Goal: Task Accomplishment & Management: Use online tool/utility

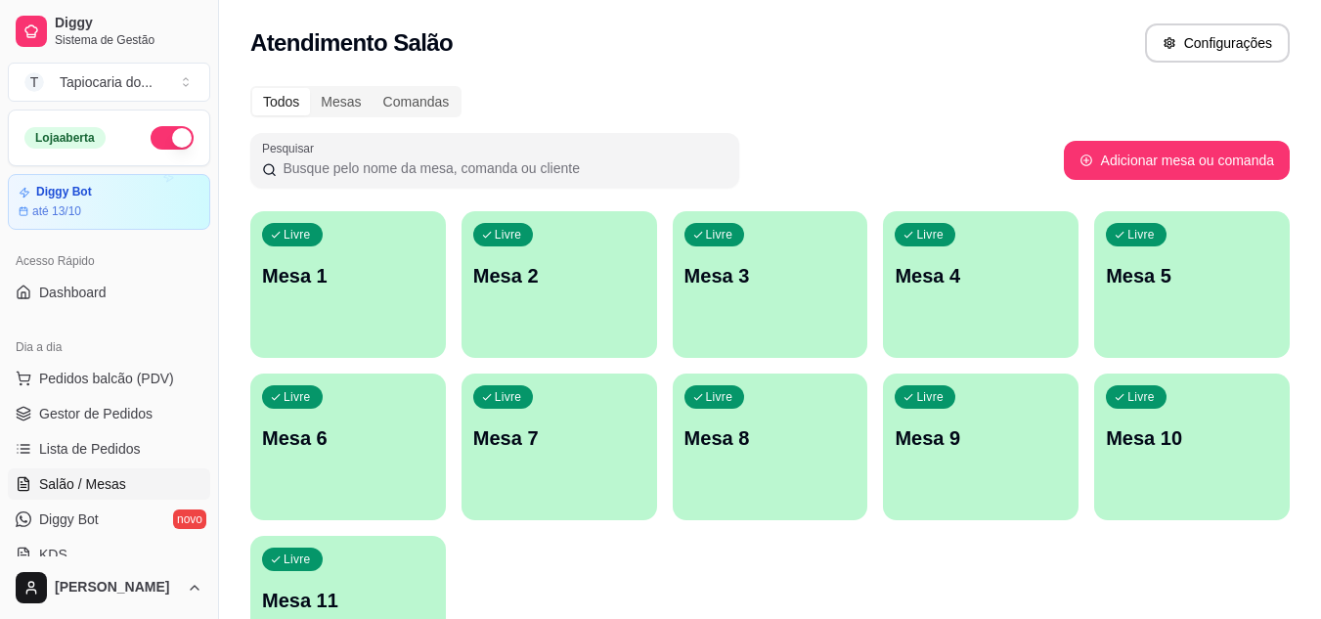
click at [336, 422] on div "Livre Mesa 6" at bounding box center [348, 434] width 196 height 123
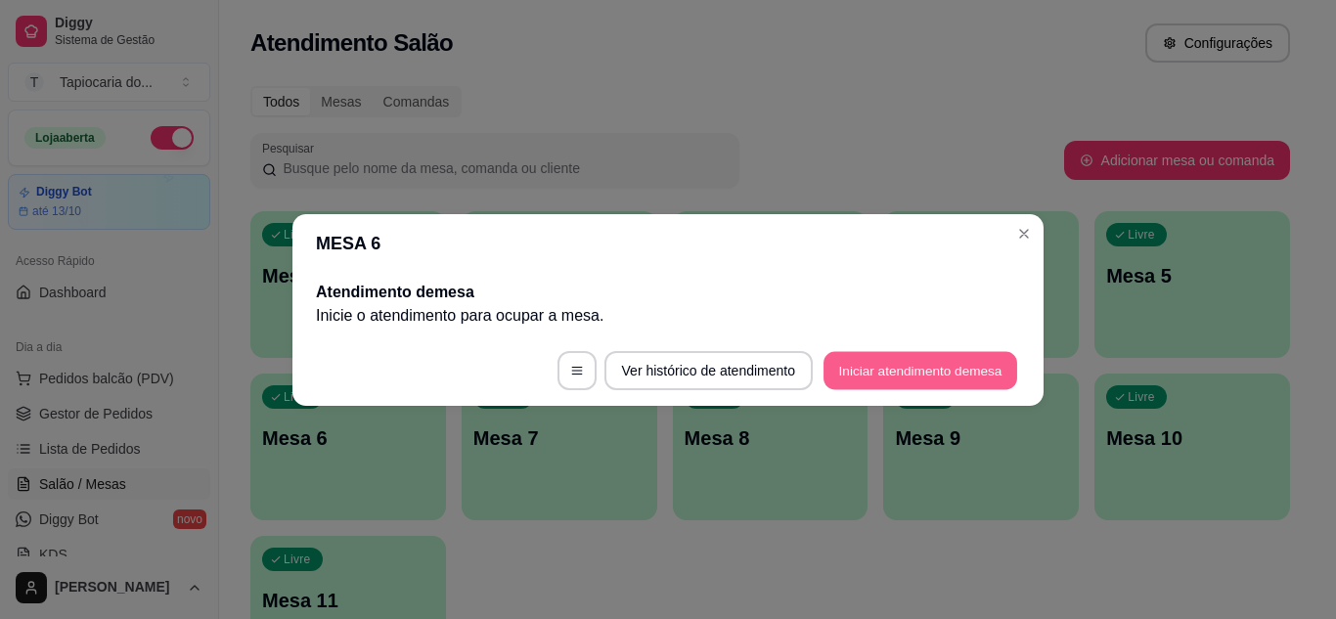
click at [868, 369] on button "Iniciar atendimento de mesa" at bounding box center [920, 370] width 194 height 38
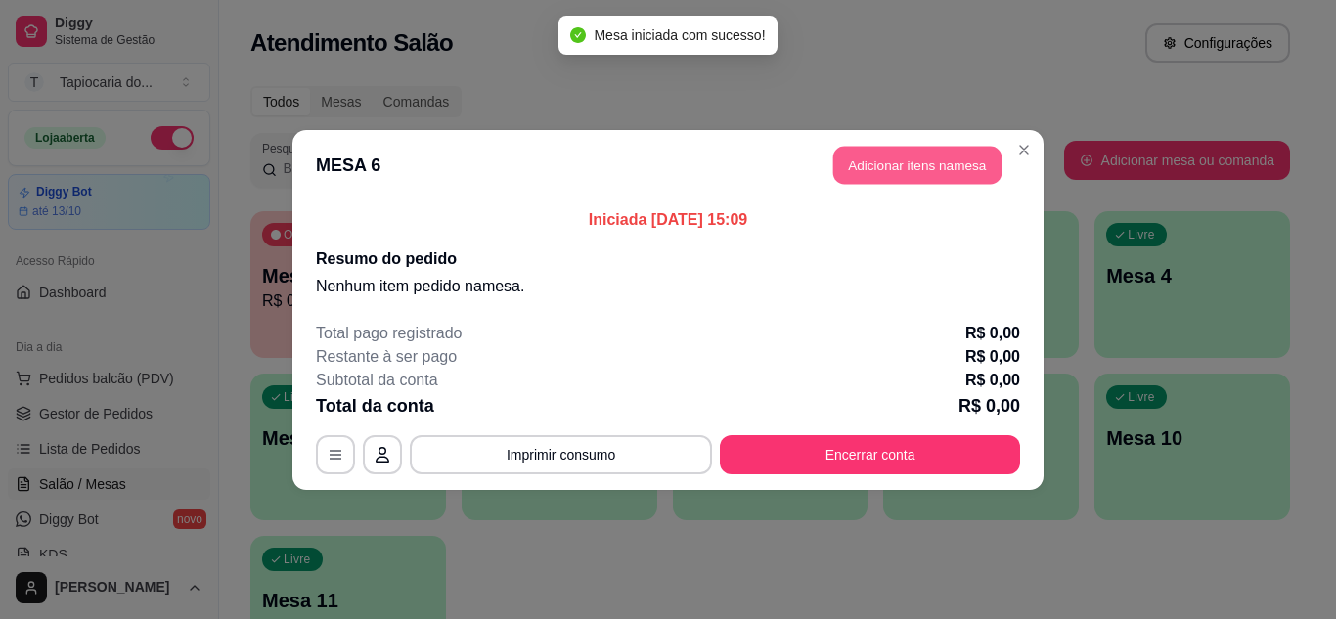
click at [838, 166] on button "Adicionar itens na mesa" at bounding box center [917, 165] width 168 height 38
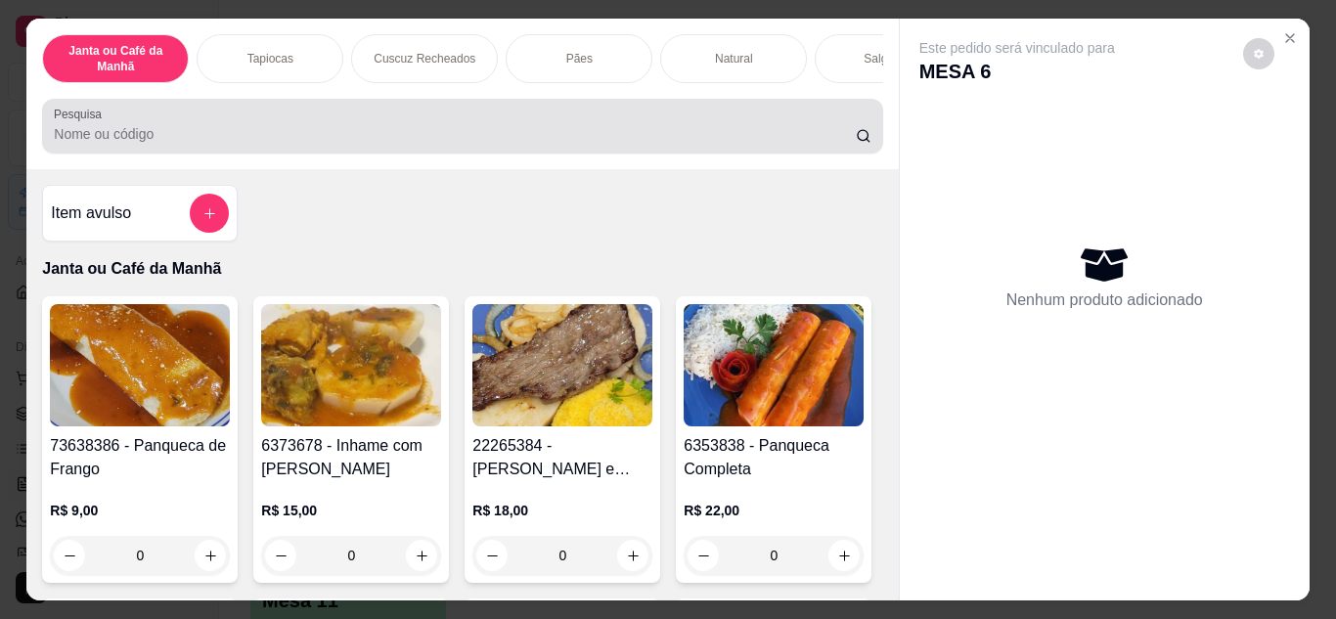
click at [674, 154] on div "Pesquisa" at bounding box center [462, 126] width 840 height 55
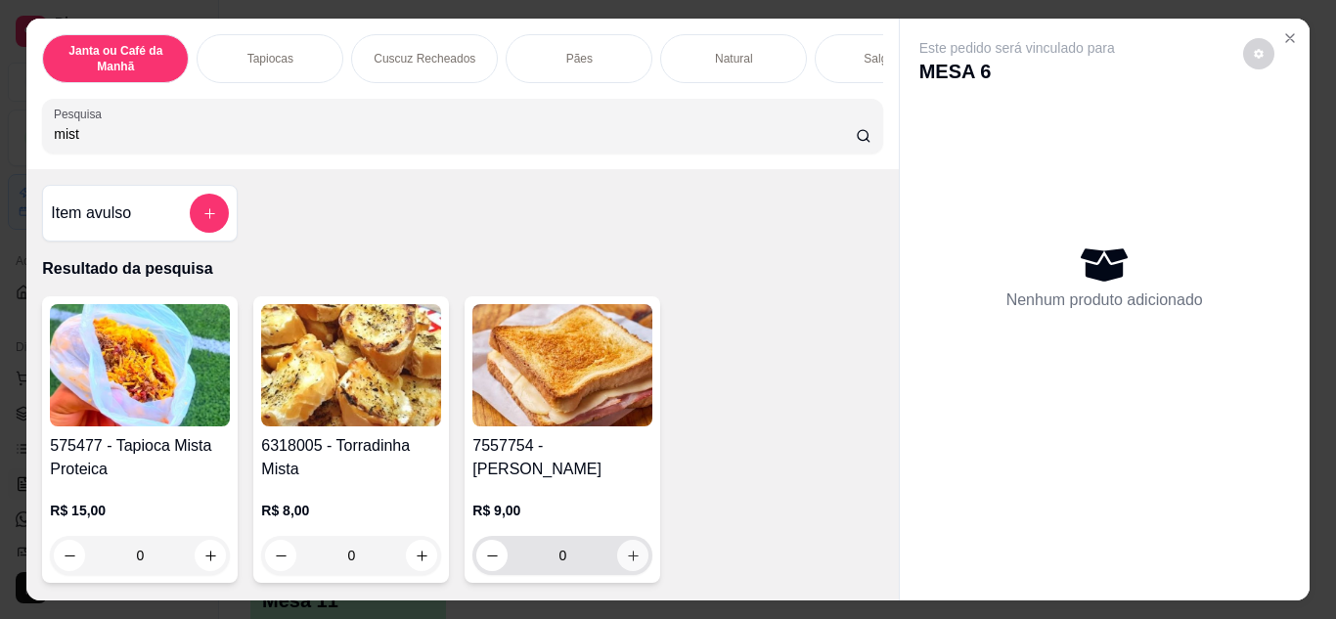
type input "mist"
click at [618, 548] on button "increase-product-quantity" at bounding box center [633, 555] width 30 height 30
type input "1"
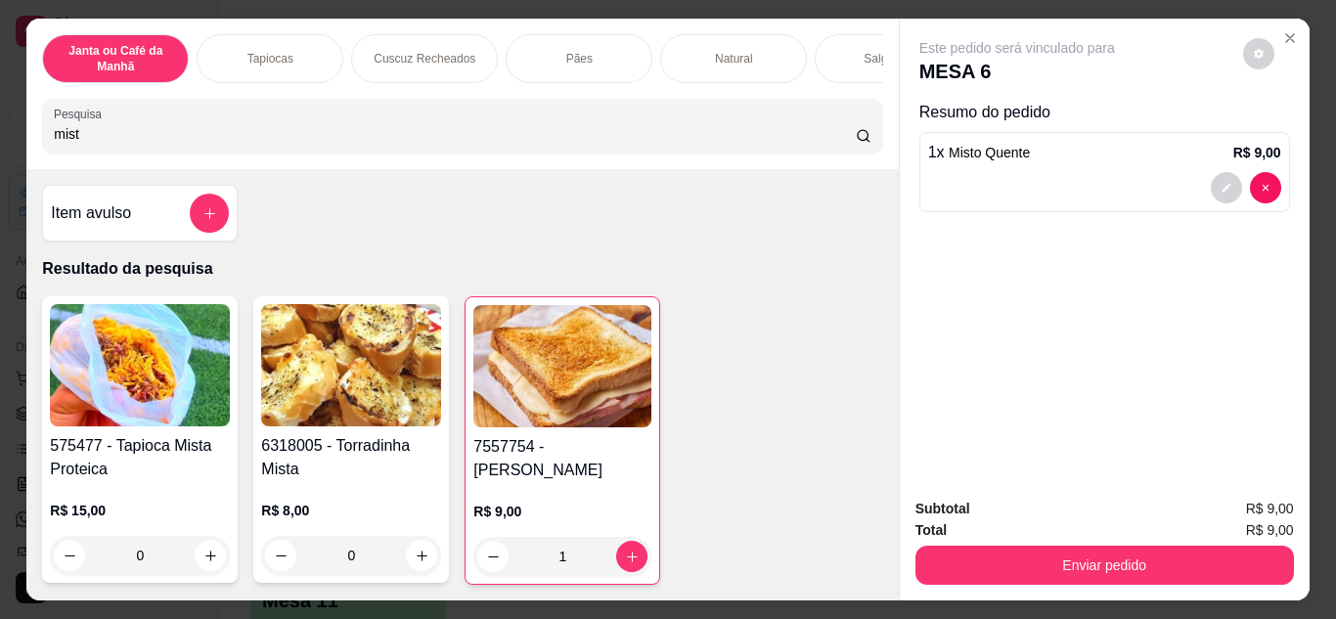
drag, startPoint x: 540, startPoint y: 181, endPoint x: 540, endPoint y: 159, distance: 21.5
click at [540, 167] on div "Janta ou Café da Manhã Tapiocas Cuscuz Recheados Pães Natural Salgados Tapiocas…" at bounding box center [461, 310] width 871 height 582
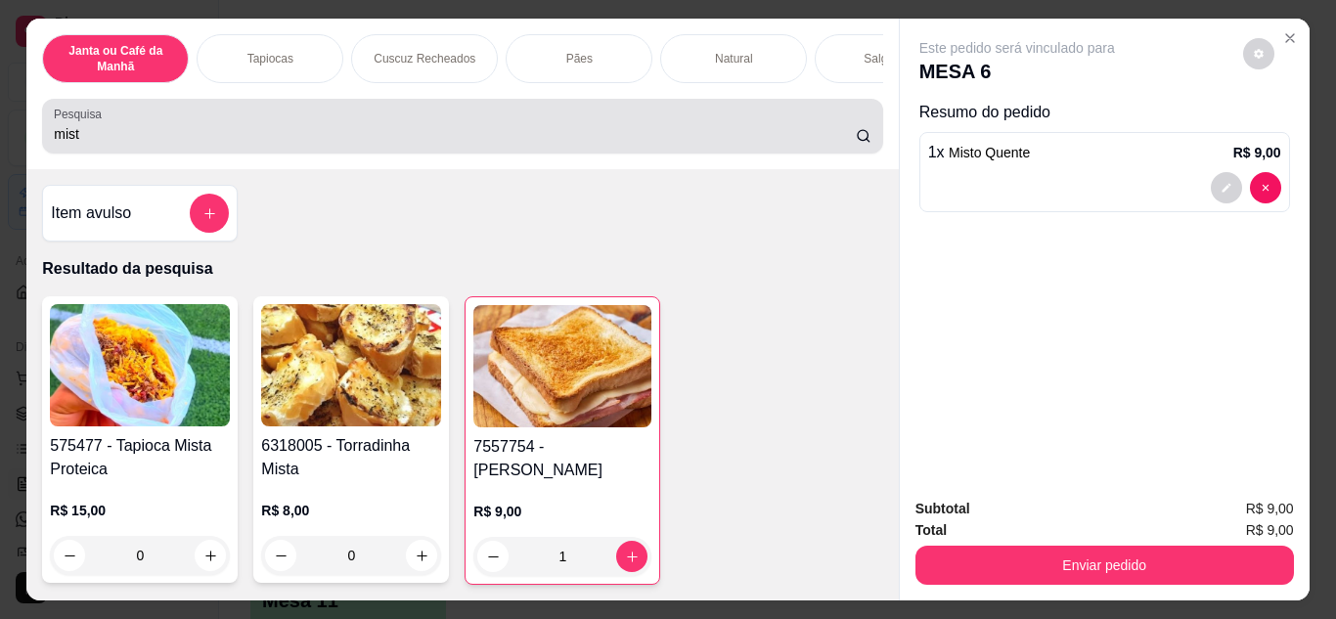
click at [551, 154] on div "Pesquisa mist" at bounding box center [462, 126] width 840 height 55
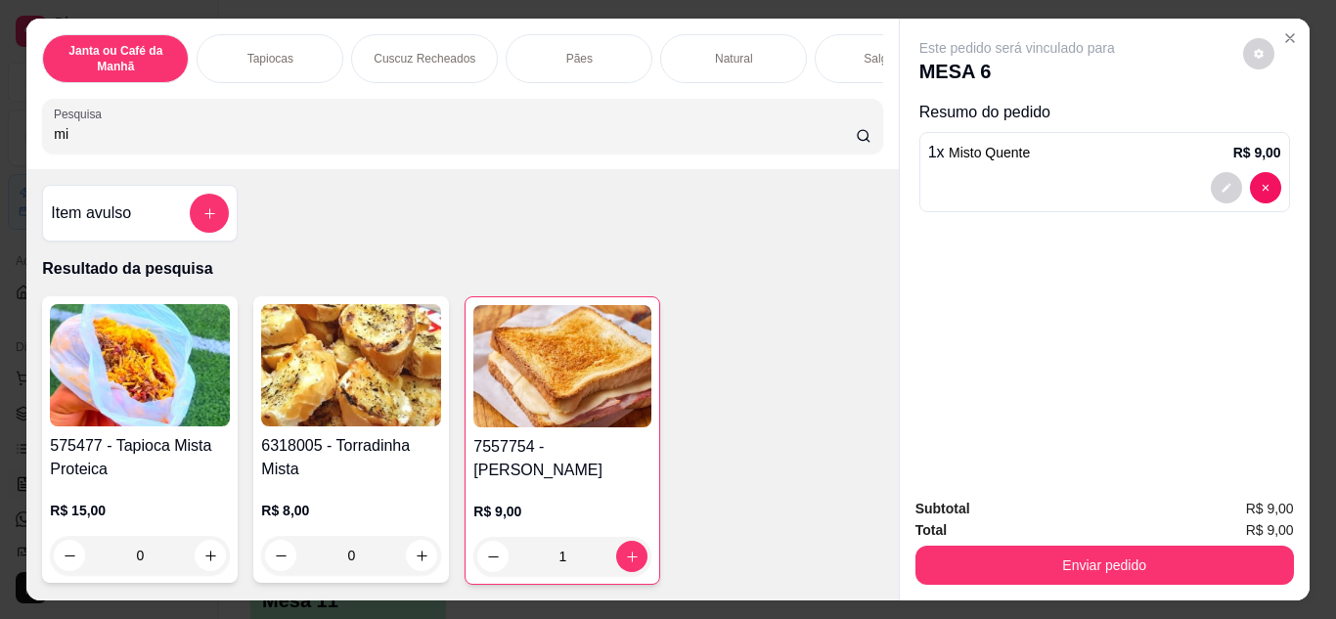
type input "m"
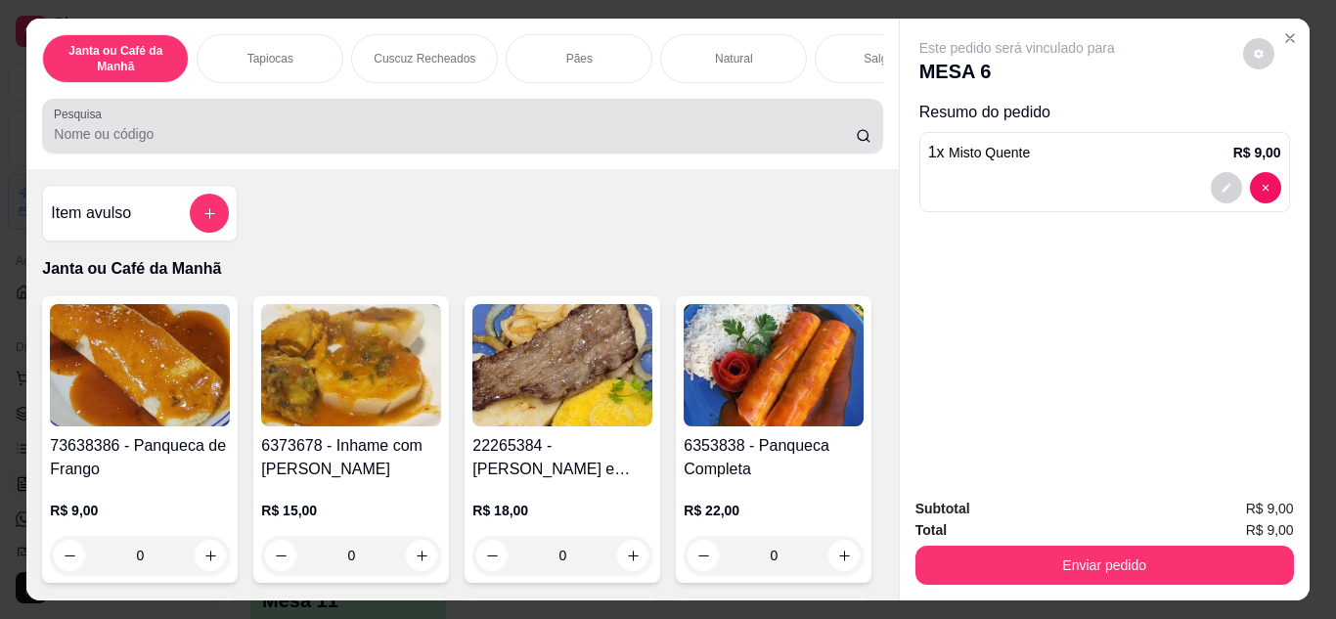
click at [726, 129] on div at bounding box center [462, 126] width 816 height 39
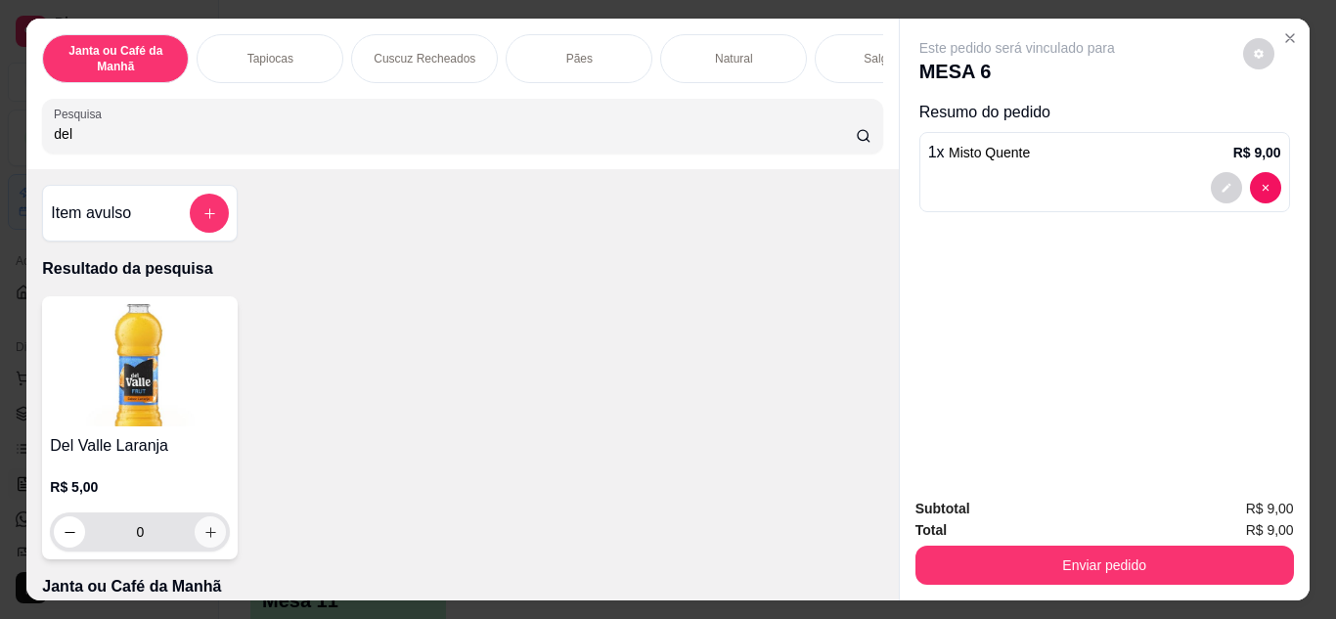
type input "del"
click at [205, 527] on button "increase-product-quantity" at bounding box center [211, 531] width 30 height 30
type input "1"
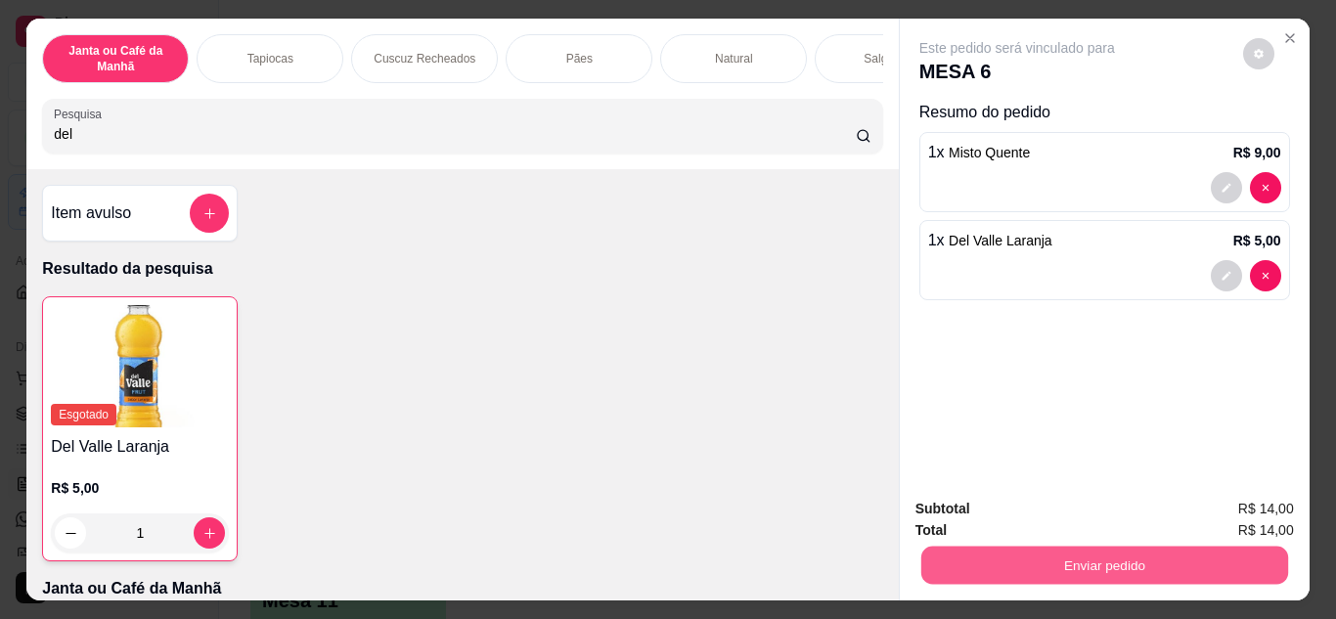
click at [1117, 566] on button "Enviar pedido" at bounding box center [1103, 566] width 367 height 38
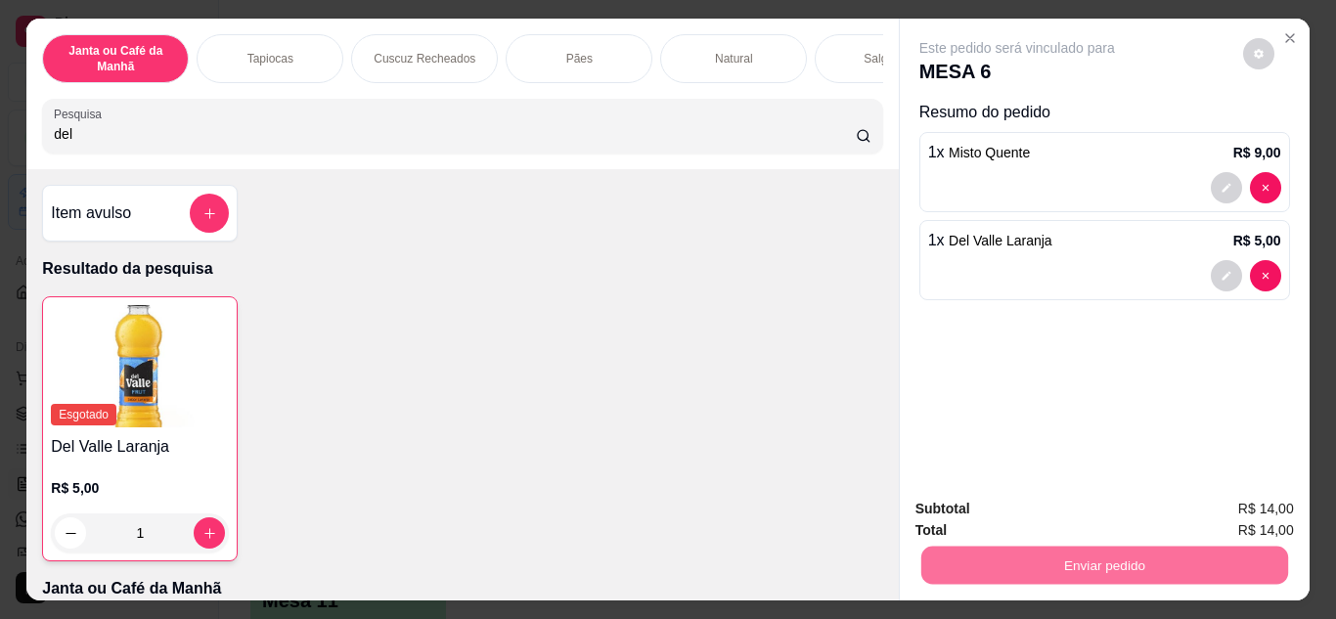
click at [1045, 514] on button "Não registrar e enviar pedido" at bounding box center [1040, 510] width 198 height 36
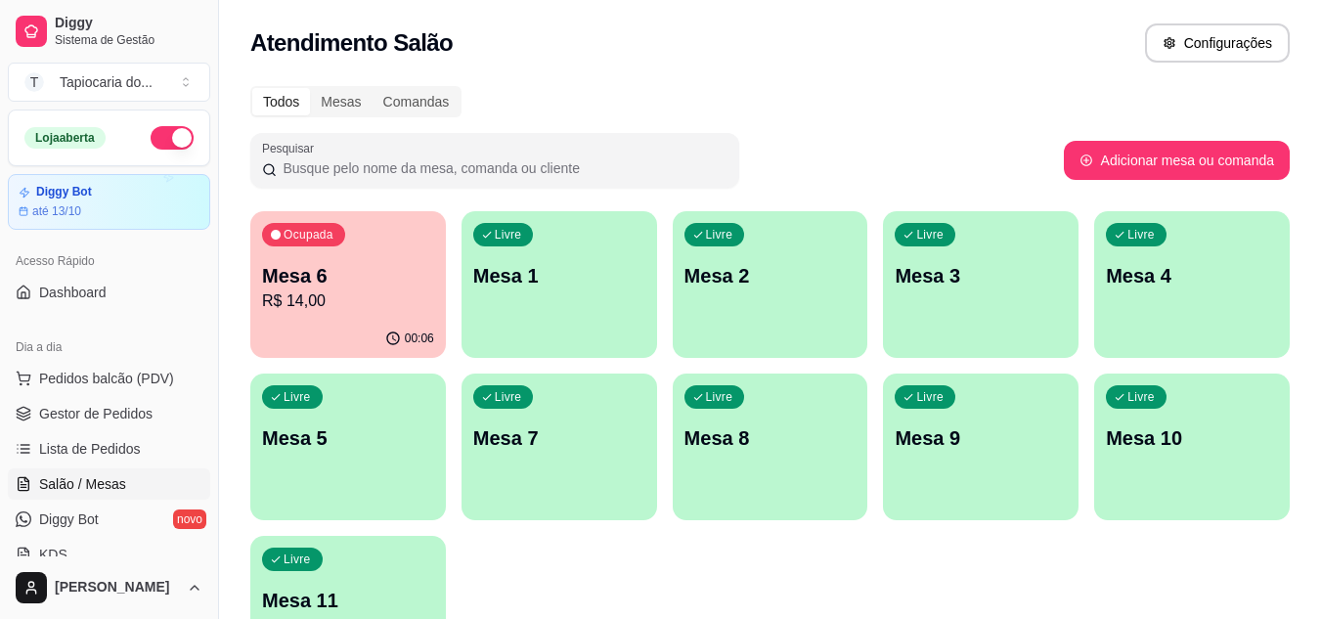
click at [366, 271] on p "Mesa 6" at bounding box center [348, 275] width 172 height 27
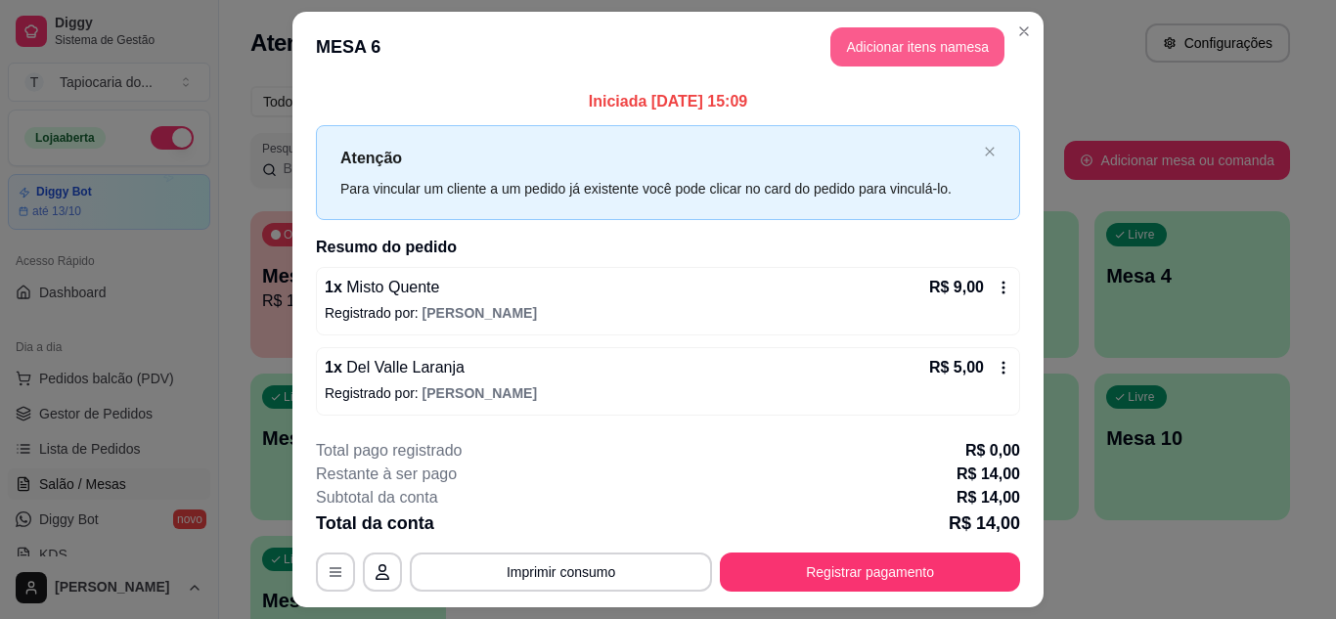
click at [970, 40] on button "Adicionar itens na mesa" at bounding box center [917, 46] width 174 height 39
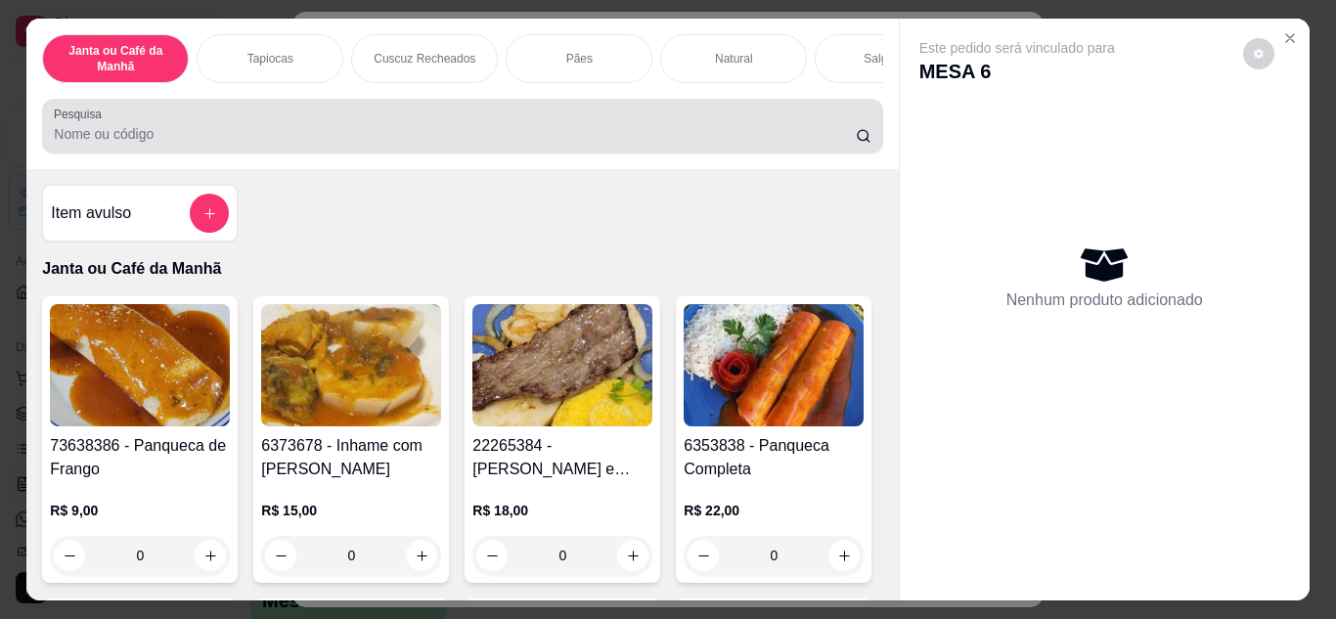
click at [410, 126] on div at bounding box center [462, 126] width 816 height 39
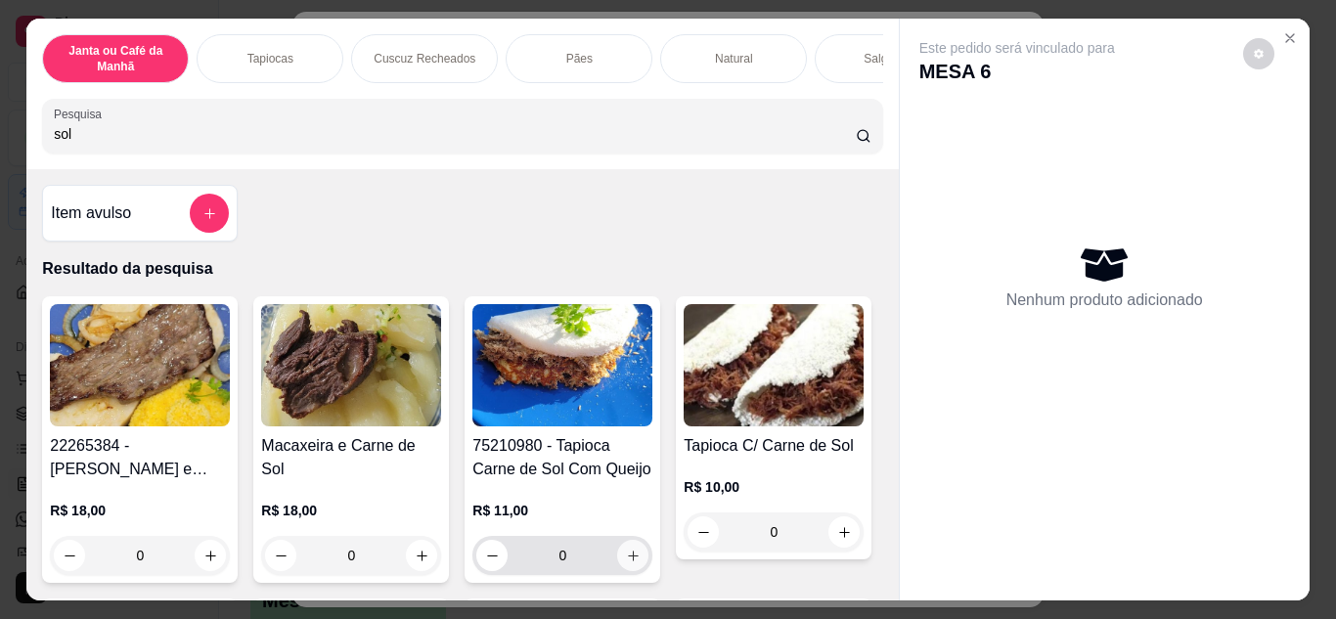
type input "sol"
click at [626, 560] on icon "increase-product-quantity" at bounding box center [633, 556] width 15 height 15
type input "1"
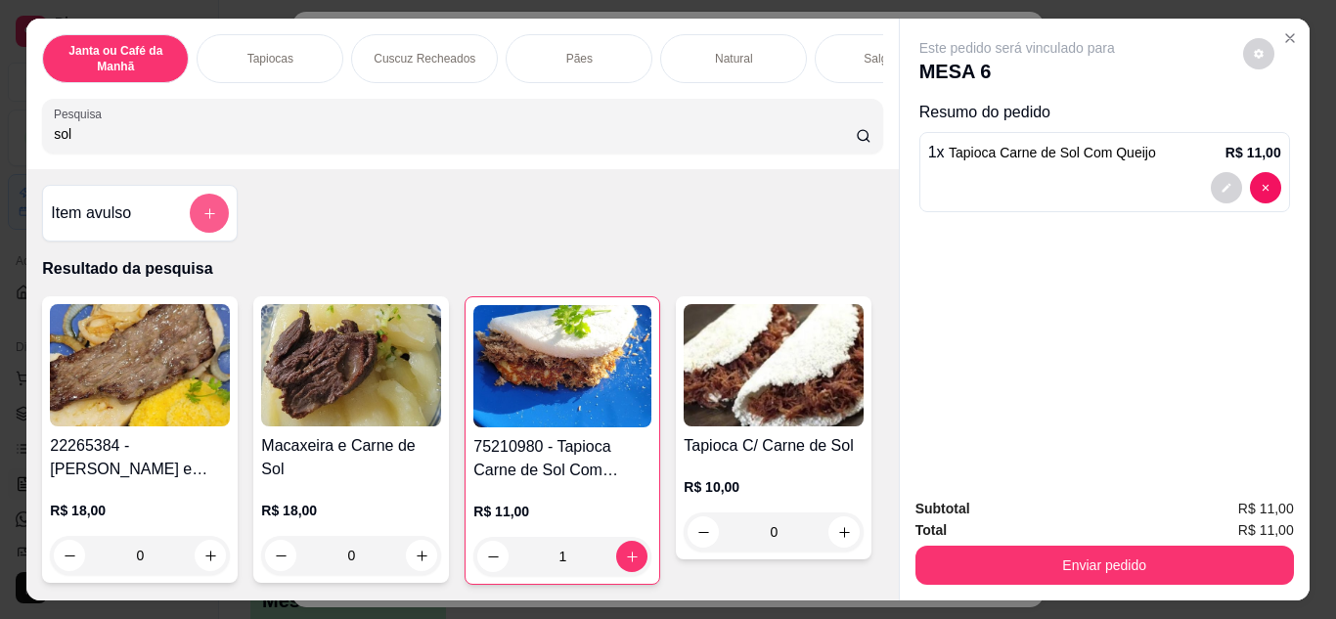
click at [210, 227] on button "add-separate-item" at bounding box center [209, 213] width 39 height 39
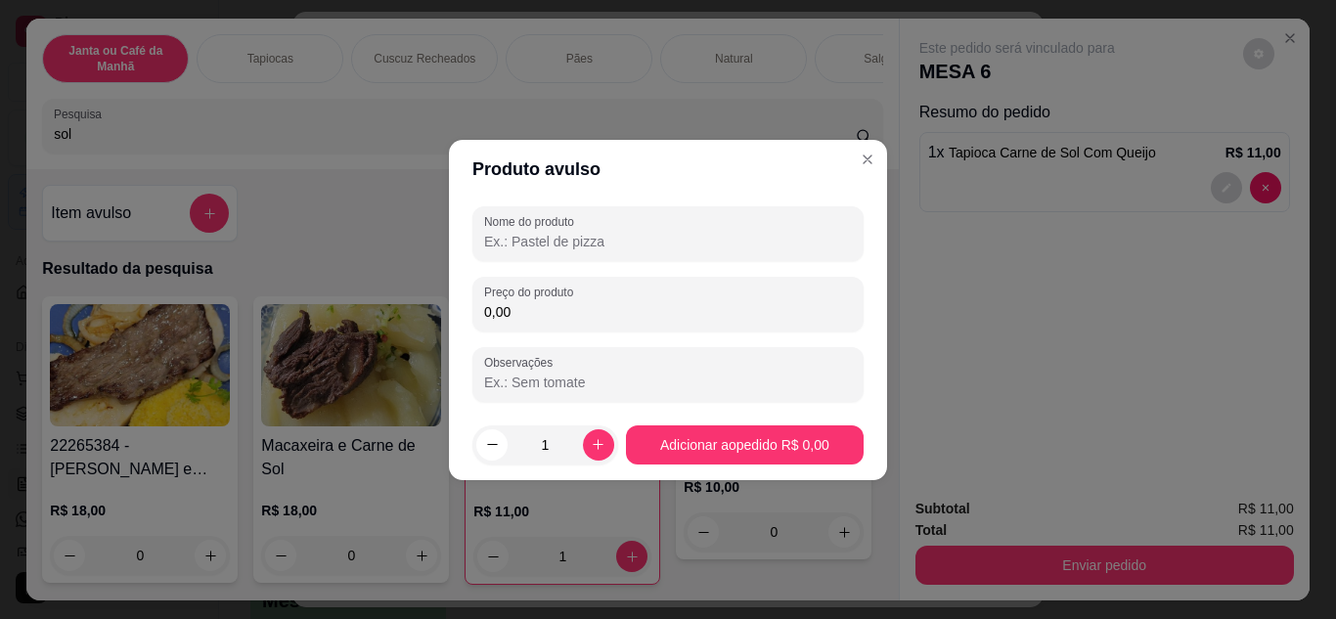
click at [547, 261] on div "Nome do produto Preço do produto 0,00 Observações" at bounding box center [667, 304] width 391 height 196
click at [555, 243] on input "Nome do produto" at bounding box center [668, 242] width 368 height 20
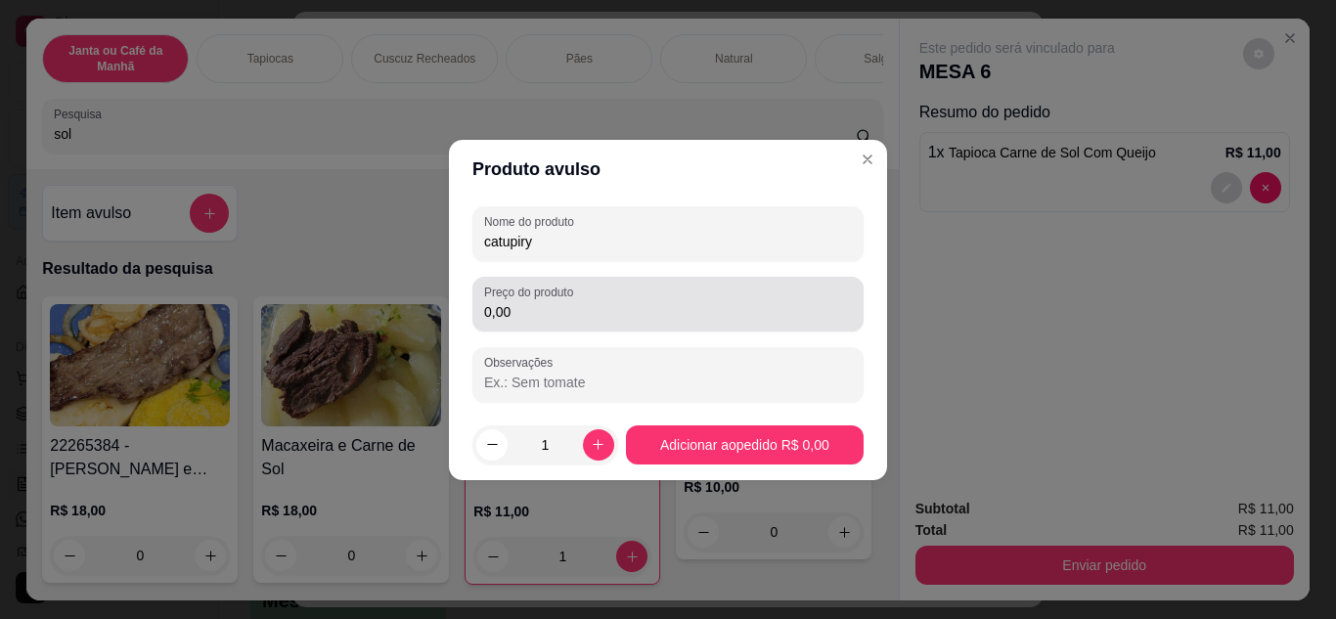
type input "catupiry"
click at [562, 329] on div "Preço do produto 0,00" at bounding box center [667, 304] width 391 height 55
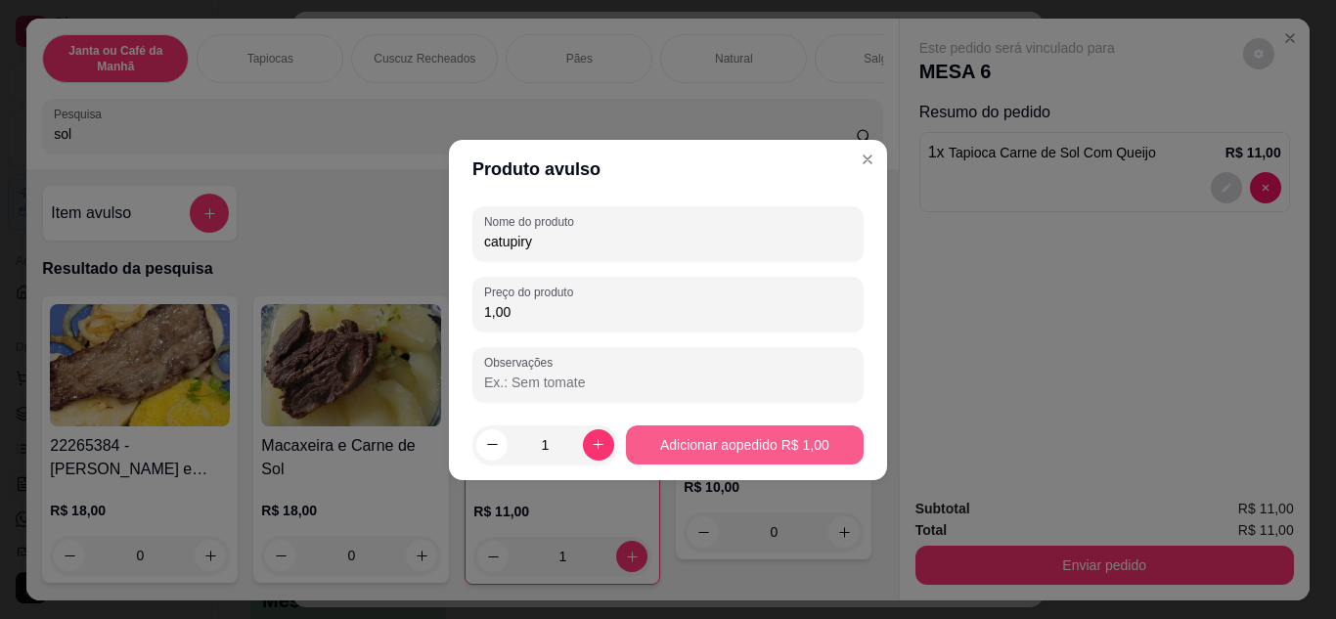
type input "1,00"
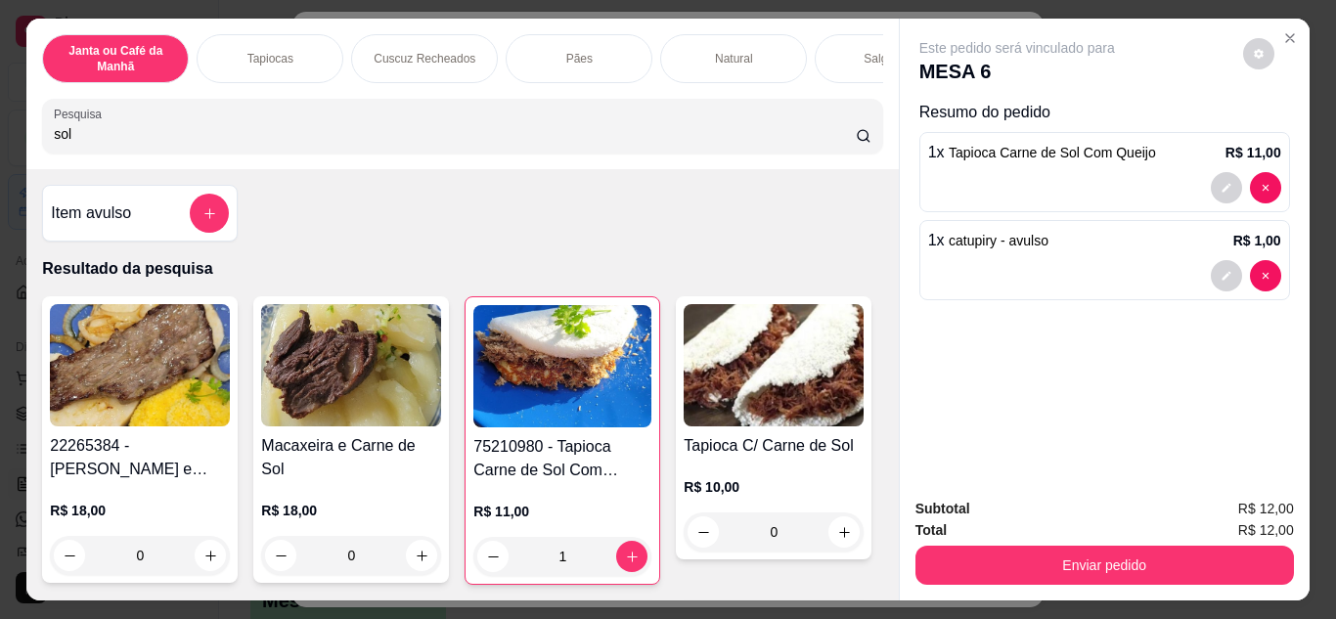
click at [990, 541] on div "Enviar pedido" at bounding box center [1104, 563] width 378 height 44
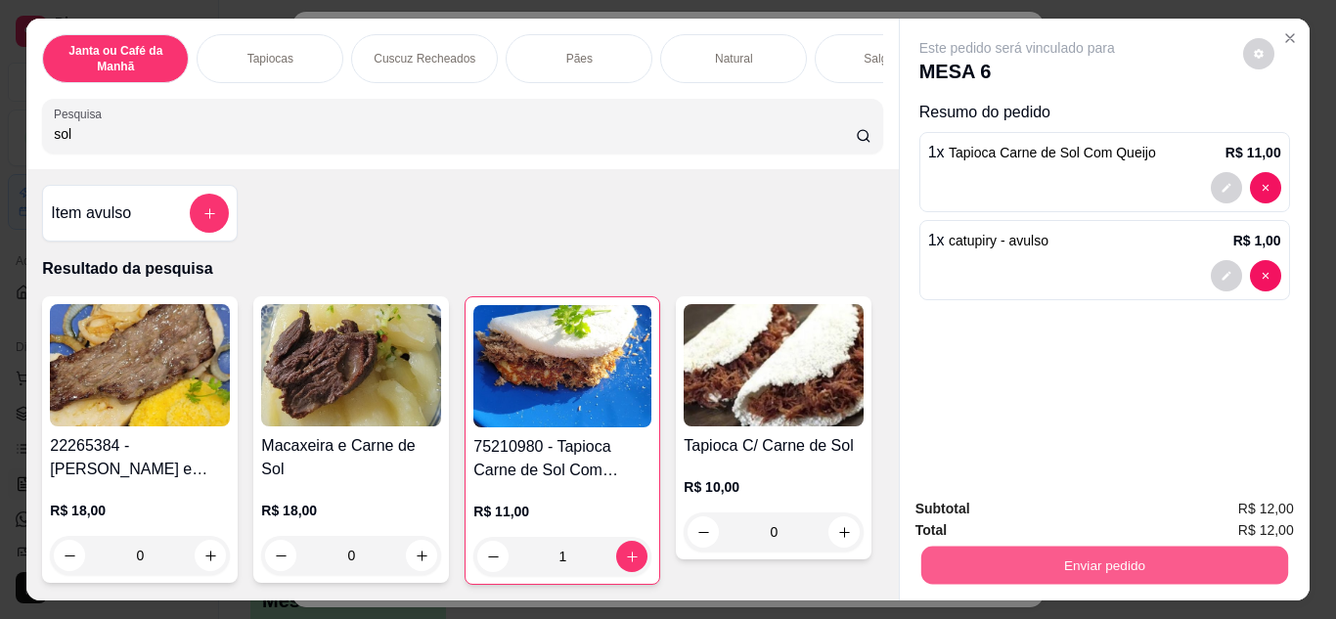
click at [993, 550] on button "Enviar pedido" at bounding box center [1103, 566] width 367 height 38
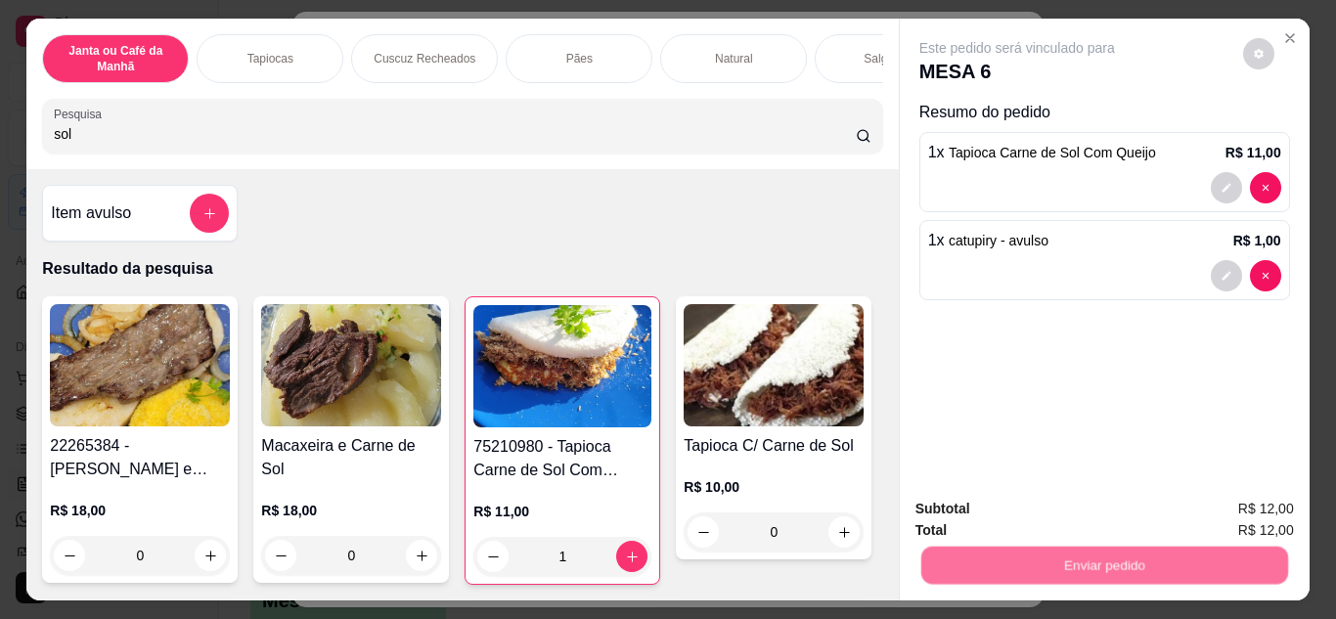
click at [987, 521] on button "Não registrar e enviar pedido" at bounding box center [1039, 509] width 203 height 37
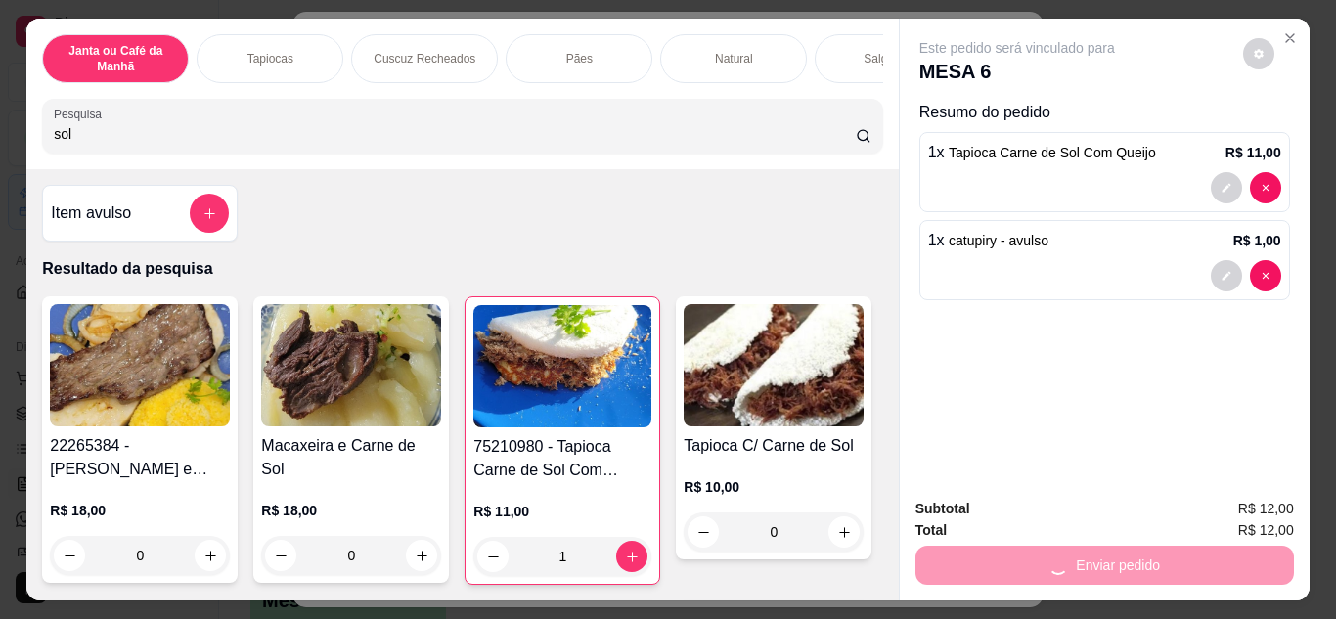
click at [986, 505] on div "Subtotal R$ 12,00" at bounding box center [1104, 509] width 378 height 22
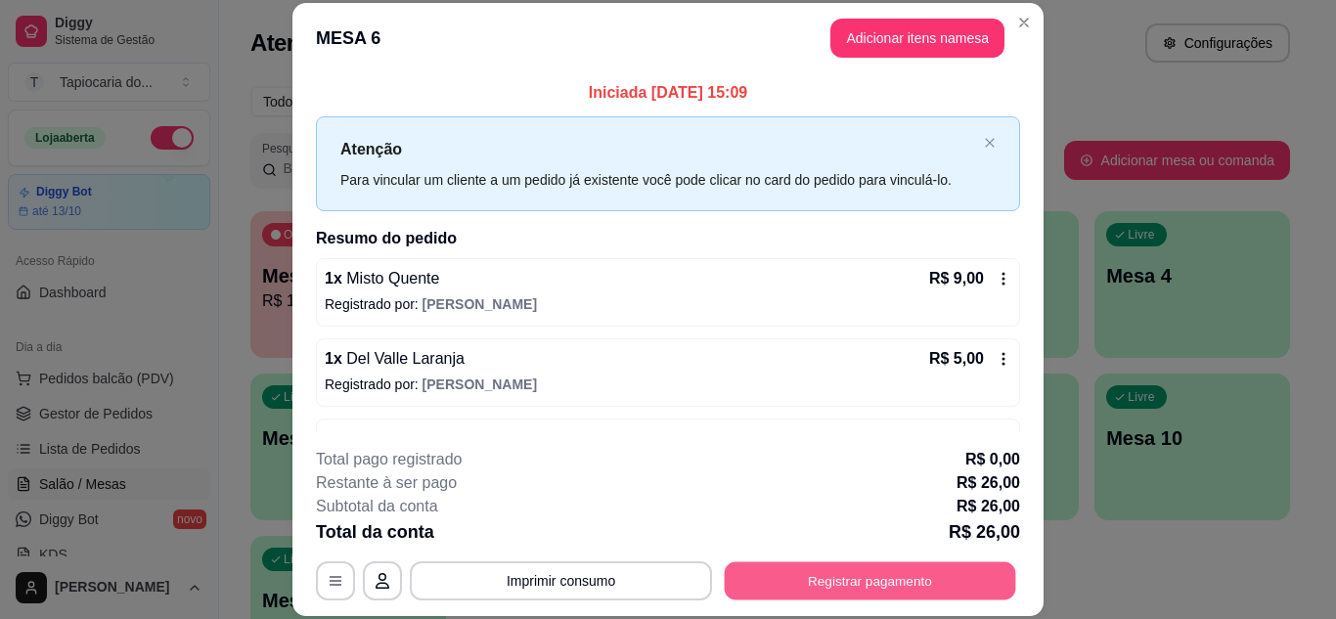
click at [964, 571] on button "Registrar pagamento" at bounding box center [870, 580] width 291 height 38
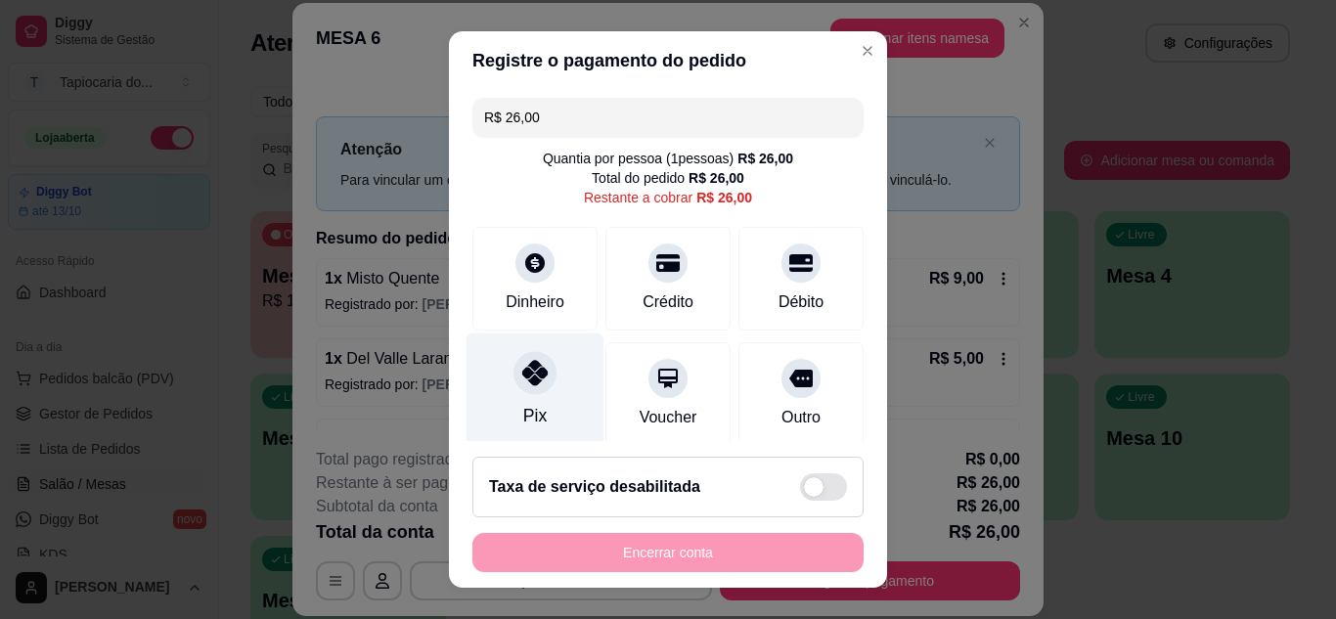
click at [551, 381] on div "Pix" at bounding box center [535, 389] width 138 height 114
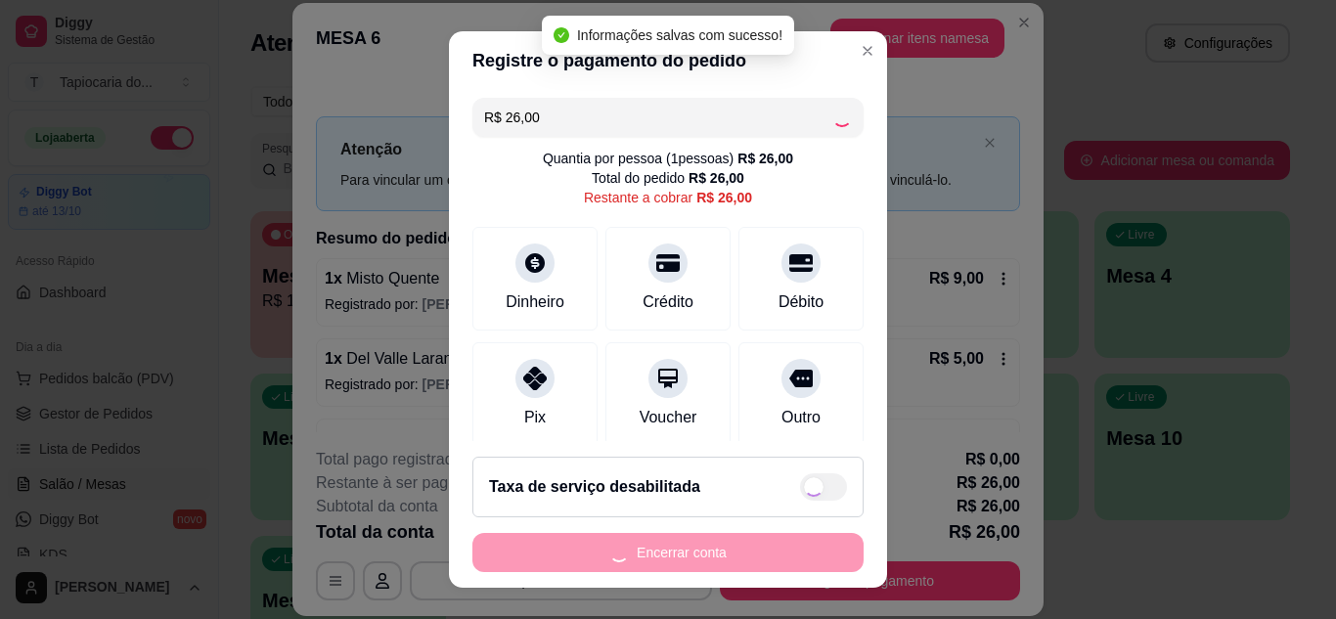
type input "R$ 0,00"
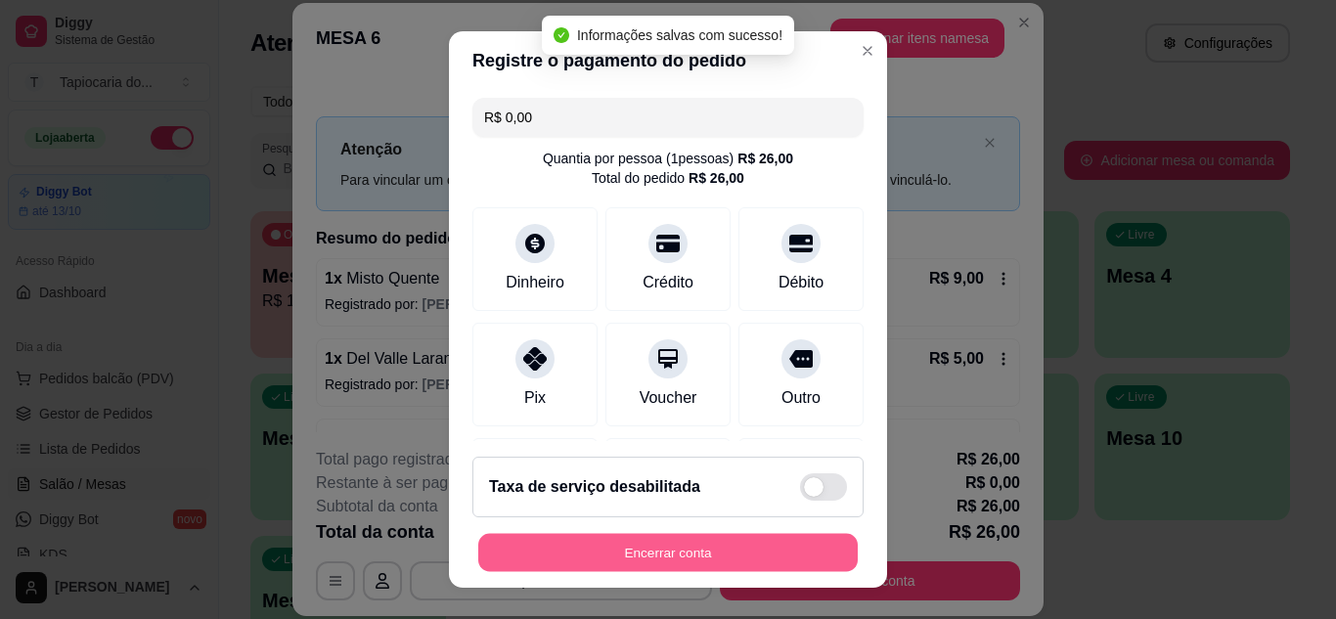
click at [687, 543] on button "Encerrar conta" at bounding box center [667, 553] width 379 height 38
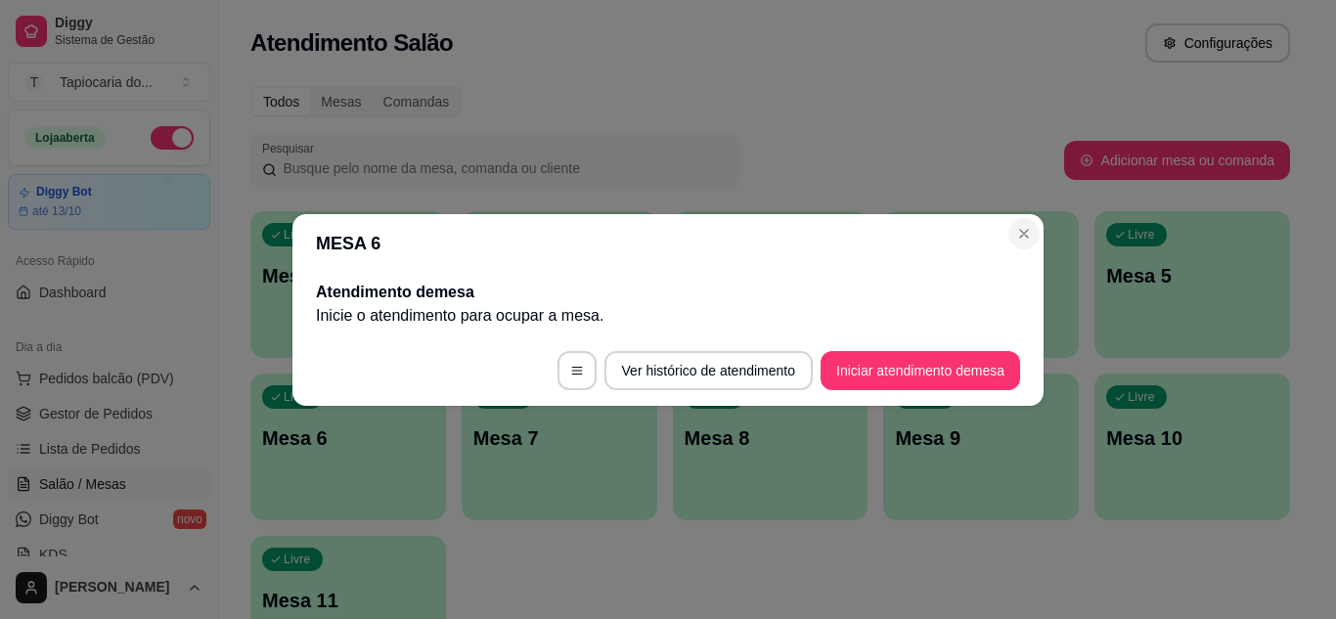
click at [1042, 222] on section "MESA 6 Atendimento de mesa Inicie o atendimento para ocupar a mesa . Ver histór…" at bounding box center [667, 310] width 751 height 192
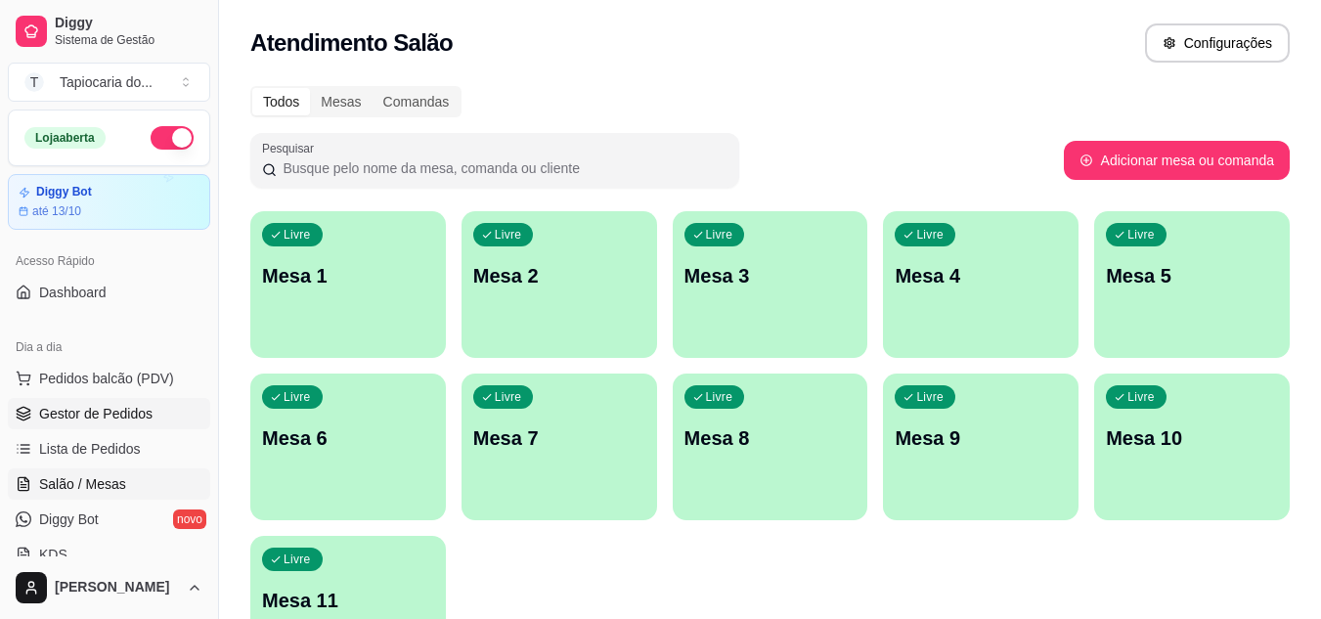
click at [52, 413] on span "Gestor de Pedidos" at bounding box center [95, 414] width 113 height 20
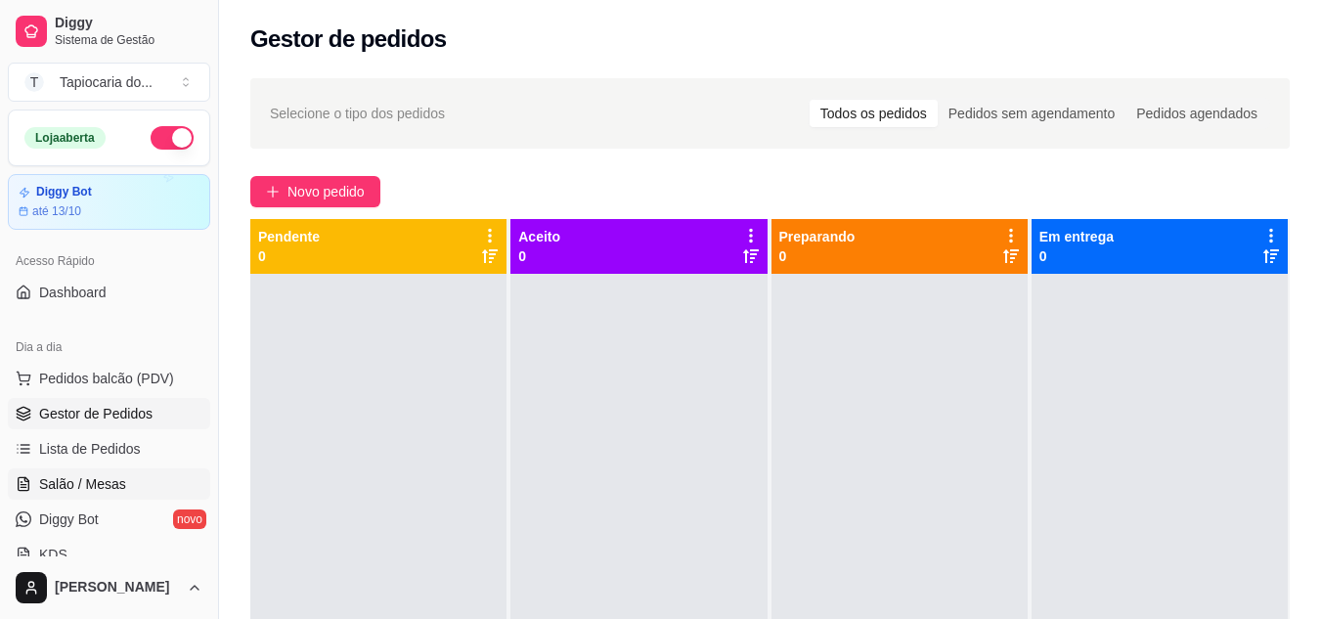
click at [86, 469] on link "Salão / Mesas" at bounding box center [109, 483] width 202 height 31
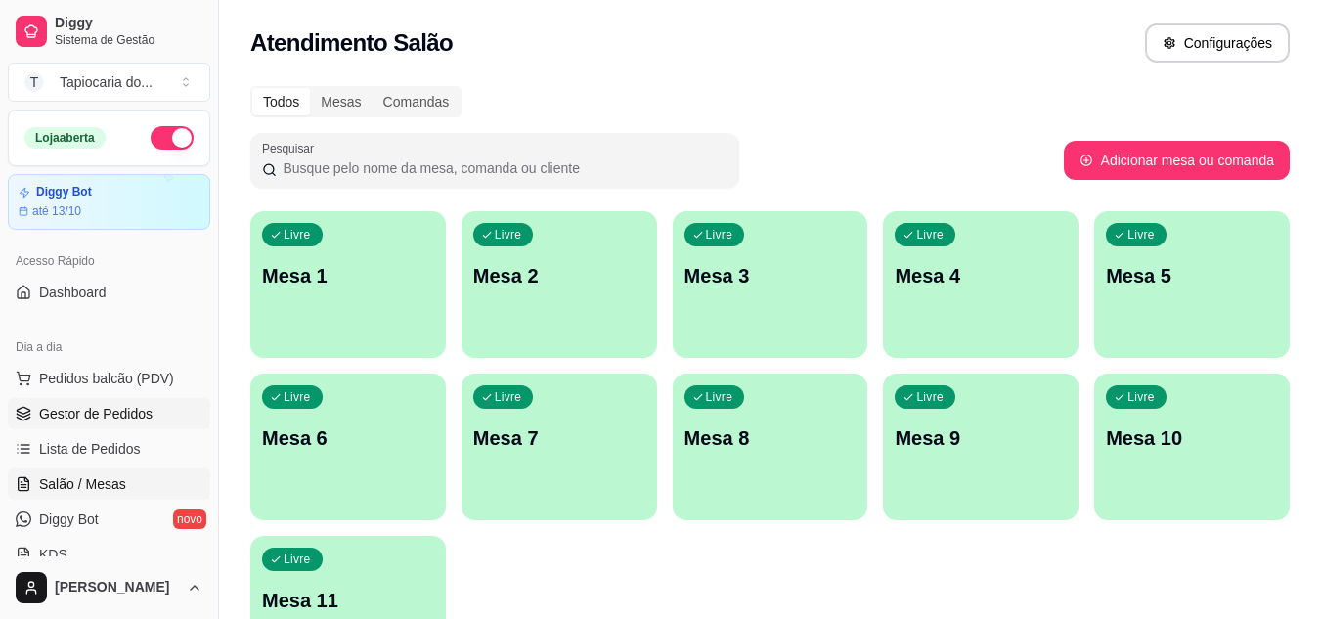
click at [53, 423] on link "Gestor de Pedidos" at bounding box center [109, 413] width 202 height 31
